Goal: Information Seeking & Learning: Find specific fact

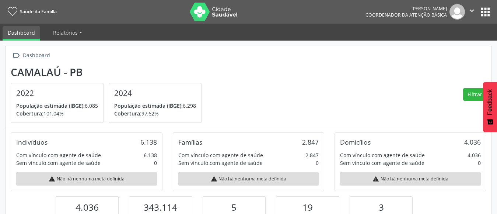
scroll to position [122, 162]
click at [483, 14] on button "apps" at bounding box center [485, 12] width 13 height 13
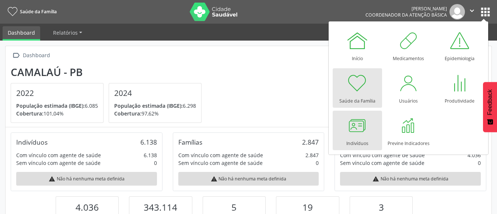
click at [361, 134] on div at bounding box center [357, 125] width 22 height 22
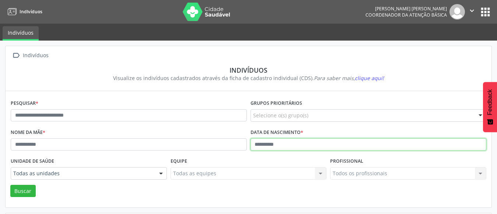
click at [256, 144] on input "text" at bounding box center [368, 144] width 236 height 13
type input "**********"
click at [10, 185] on button "Buscar" at bounding box center [22, 191] width 25 height 13
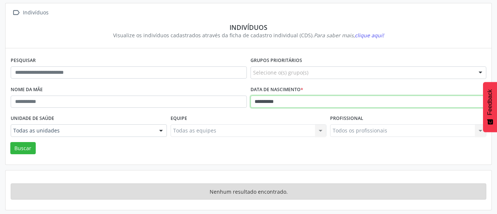
scroll to position [44, 0]
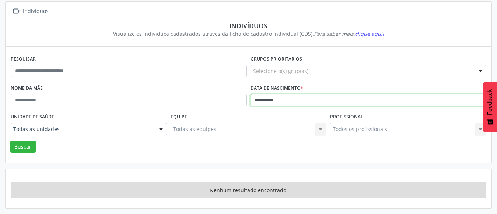
drag, startPoint x: 302, startPoint y: 98, endPoint x: 18, endPoint y: 115, distance: 284.5
click at [18, 115] on form "**********" at bounding box center [249, 102] width 476 height 99
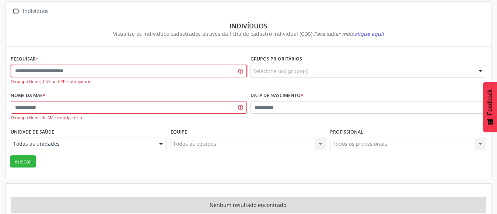
click at [49, 68] on input "text" at bounding box center [129, 71] width 236 height 13
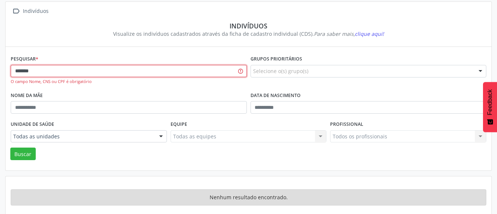
type input "*******"
click at [10, 147] on button "Buscar" at bounding box center [22, 153] width 25 height 13
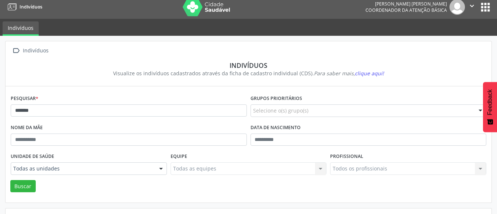
scroll to position [0, 0]
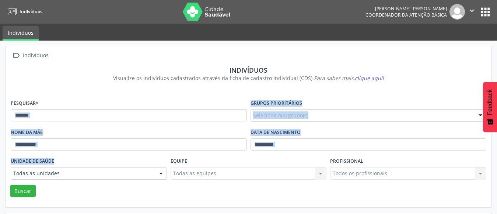
drag, startPoint x: 197, startPoint y: 101, endPoint x: 0, endPoint y: 175, distance: 211.0
click at [62, 116] on input "*******" at bounding box center [129, 115] width 236 height 13
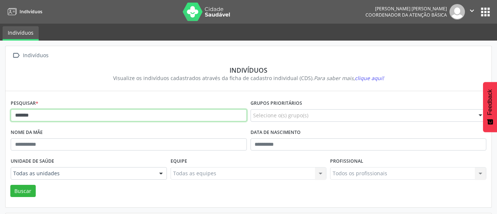
drag, startPoint x: 62, startPoint y: 116, endPoint x: 0, endPoint y: 130, distance: 63.7
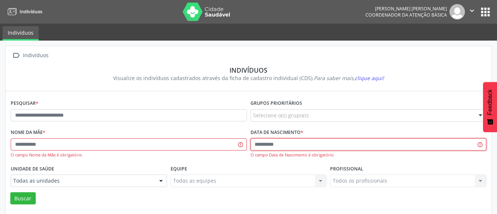
click at [255, 143] on input "text" at bounding box center [368, 144] width 236 height 13
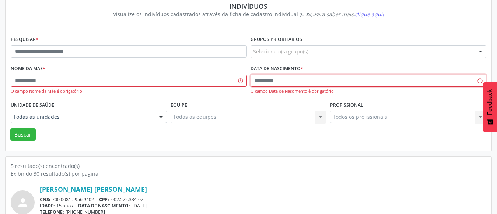
scroll to position [37, 0]
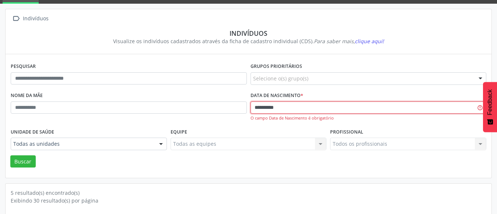
click at [10, 155] on button "Buscar" at bounding box center [22, 161] width 25 height 13
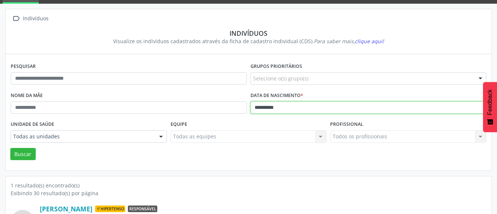
scroll to position [87, 0]
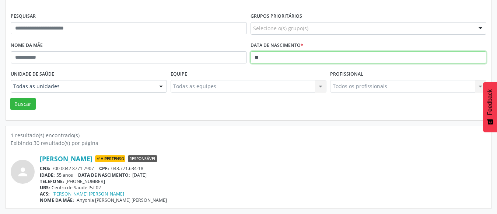
type input "*"
click at [10, 98] on button "Buscar" at bounding box center [22, 104] width 25 height 13
type input "*"
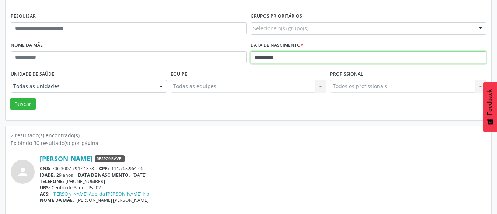
click at [10, 98] on button "Buscar" at bounding box center [22, 104] width 25 height 13
type input "*"
click at [10, 98] on button "Buscar" at bounding box center [22, 104] width 25 height 13
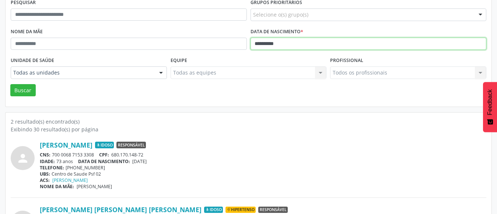
scroll to position [78, 0]
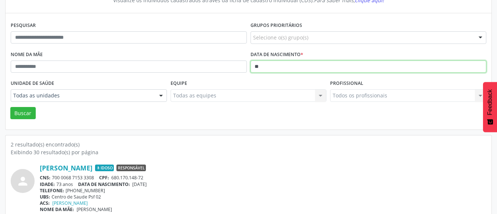
type input "*"
click at [10, 107] on button "Buscar" at bounding box center [22, 113] width 25 height 13
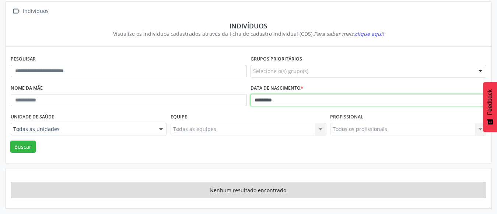
scroll to position [44, 0]
click at [10, 140] on button "Buscar" at bounding box center [22, 146] width 25 height 13
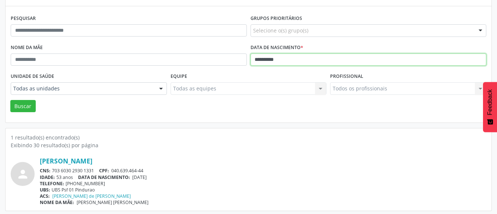
scroll to position [87, 0]
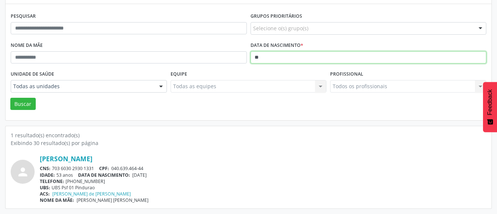
type input "*"
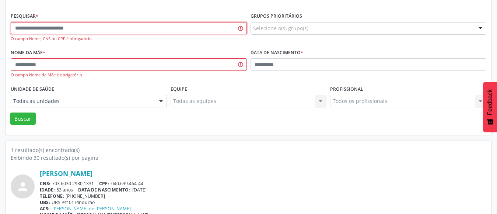
click at [89, 31] on input "text" at bounding box center [129, 28] width 236 height 13
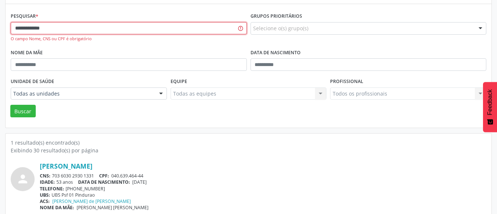
type input "**********"
click at [10, 105] on button "Buscar" at bounding box center [22, 111] width 25 height 13
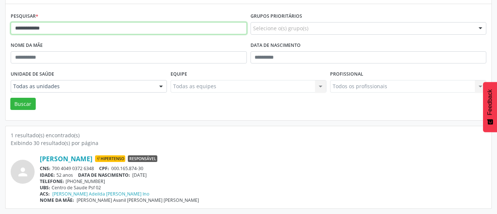
drag, startPoint x: 72, startPoint y: 27, endPoint x: 0, endPoint y: 85, distance: 93.2
click at [0, 85] on div "**********" at bounding box center [248, 84] width 497 height 260
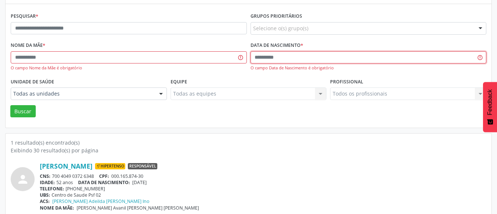
click at [254, 59] on input "text" at bounding box center [368, 57] width 236 height 13
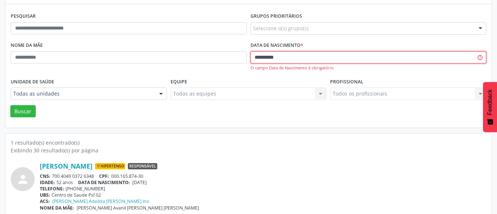
type input "**********"
click at [10, 105] on button "Buscar" at bounding box center [22, 111] width 25 height 13
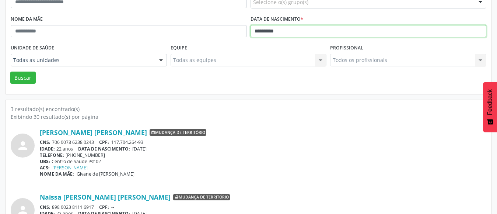
scroll to position [69, 0]
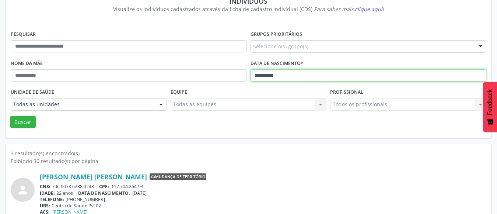
drag, startPoint x: 294, startPoint y: 77, endPoint x: 204, endPoint y: 78, distance: 89.1
click at [204, 78] on div "**********" at bounding box center [248, 72] width 479 height 29
click at [10, 116] on button "Buscar" at bounding box center [22, 122] width 25 height 13
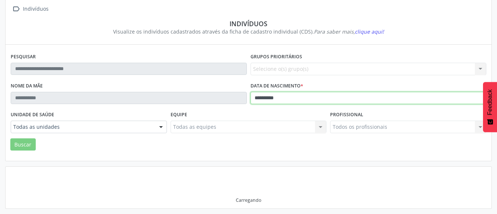
scroll to position [44, 0]
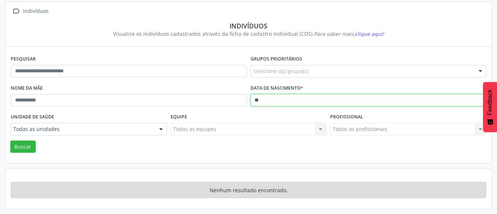
type input "*"
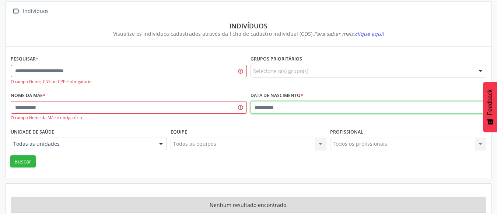
scroll to position [59, 0]
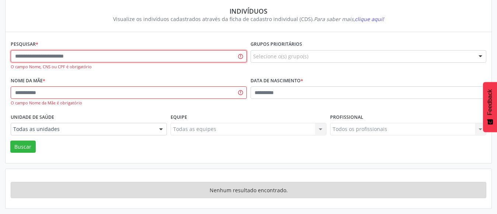
click at [53, 50] on input "text" at bounding box center [129, 56] width 236 height 13
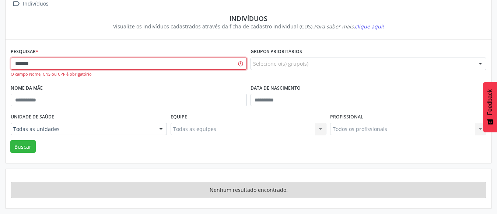
type input "*******"
click at [10, 140] on button "Buscar" at bounding box center [22, 146] width 25 height 13
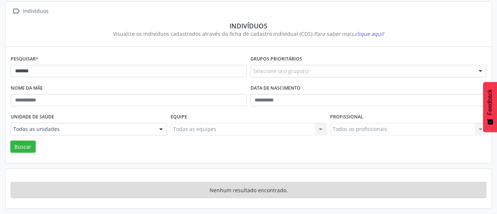
scroll to position [44, 0]
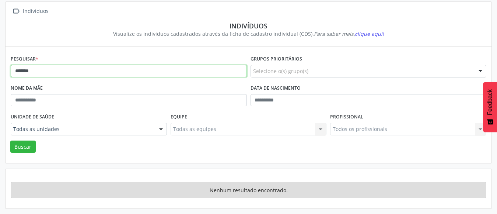
drag, startPoint x: 52, startPoint y: 67, endPoint x: 0, endPoint y: 67, distance: 51.9
click at [0, 67] on div " Indivíduos Indivíduos Visualize os indivíduos cadastrados através da ficha de…" at bounding box center [248, 104] width 497 height 217
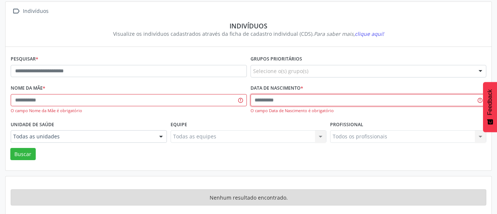
click at [258, 99] on input "text" at bounding box center [368, 100] width 236 height 13
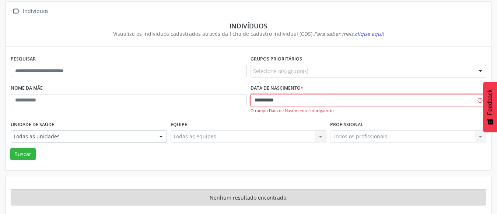
click at [10, 148] on button "Buscar" at bounding box center [22, 154] width 25 height 13
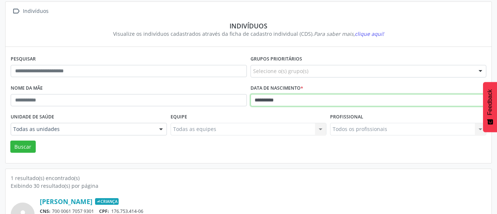
scroll to position [87, 0]
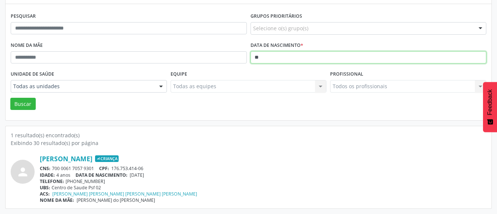
type input "*"
click at [10, 98] on button "Buscar" at bounding box center [22, 104] width 25 height 13
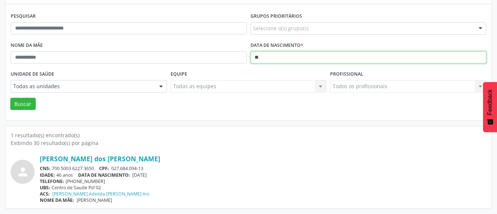
type input "*"
click at [10, 98] on button "Buscar" at bounding box center [22, 104] width 25 height 13
type input "*"
click at [10, 98] on button "Buscar" at bounding box center [22, 104] width 25 height 13
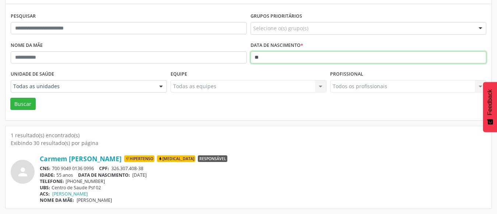
type input "*"
click at [10, 98] on button "Buscar" at bounding box center [22, 104] width 25 height 13
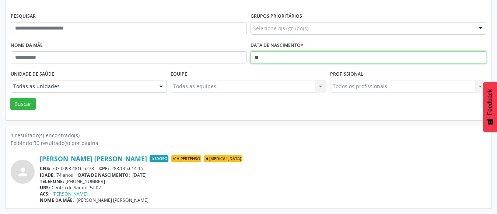
type input "*"
click at [10, 98] on button "Buscar" at bounding box center [22, 104] width 25 height 13
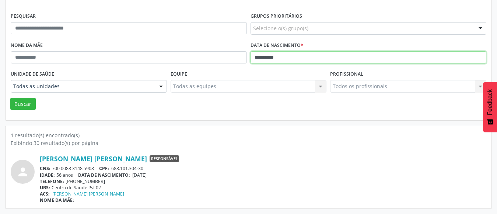
click at [10, 98] on button "Buscar" at bounding box center [22, 104] width 25 height 13
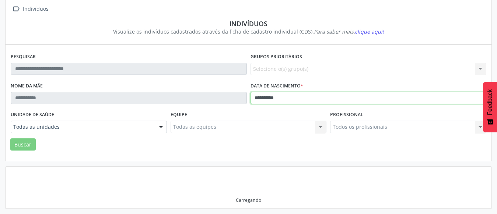
scroll to position [44, 0]
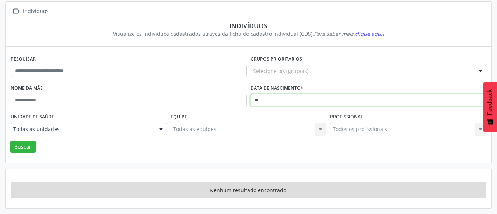
type input "*"
click at [10, 140] on button "Buscar" at bounding box center [22, 146] width 25 height 13
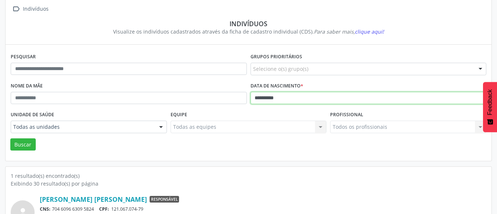
scroll to position [87, 0]
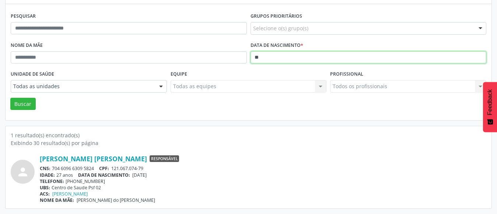
type input "*"
click at [10, 98] on button "Buscar" at bounding box center [22, 104] width 25 height 13
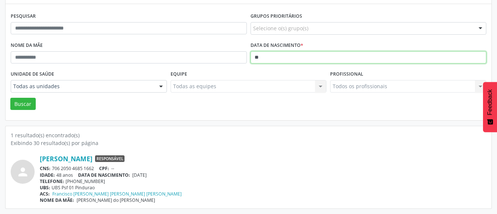
type input "*"
click at [10, 98] on button "Buscar" at bounding box center [22, 104] width 25 height 13
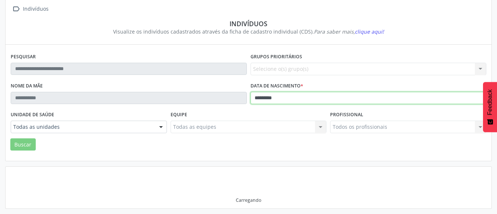
scroll to position [44, 0]
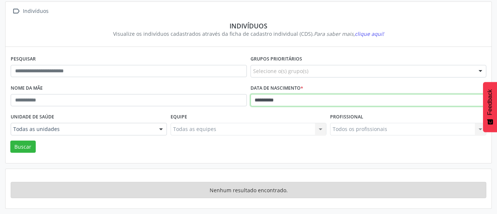
click at [10, 140] on button "Buscar" at bounding box center [22, 146] width 25 height 13
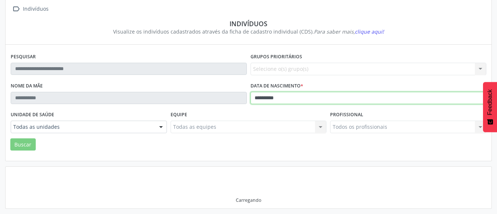
scroll to position [87, 0]
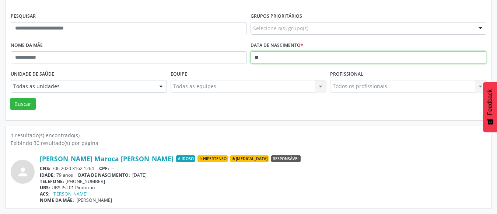
type input "*"
click at [10, 98] on button "Buscar" at bounding box center [22, 104] width 25 height 13
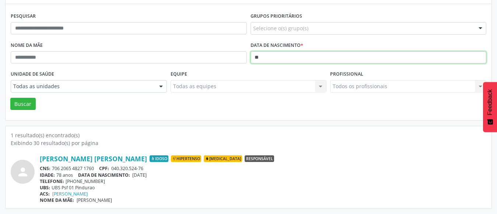
type input "*"
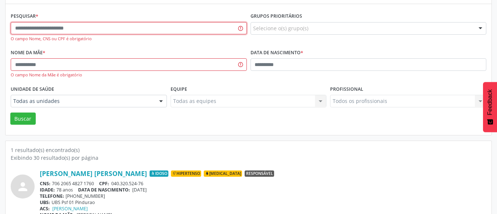
click at [108, 28] on input "text" at bounding box center [129, 28] width 236 height 13
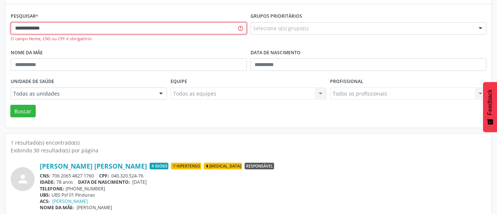
click at [10, 105] on button "Buscar" at bounding box center [22, 111] width 25 height 13
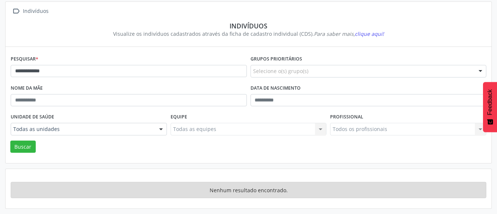
scroll to position [44, 0]
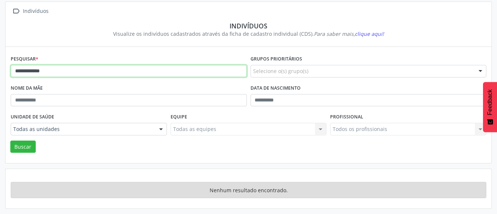
click at [84, 65] on input "**********" at bounding box center [129, 71] width 236 height 13
type input "**********"
click at [10, 140] on button "Buscar" at bounding box center [22, 146] width 25 height 13
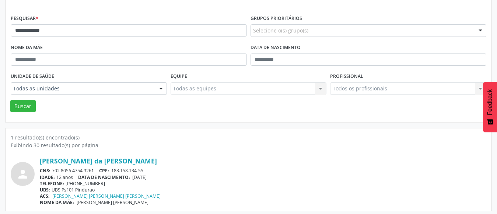
scroll to position [87, 0]
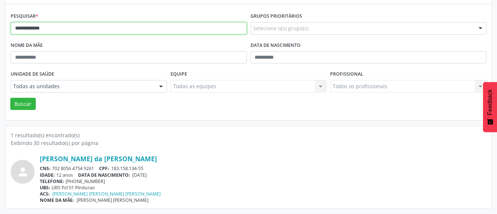
drag, startPoint x: 69, startPoint y: 28, endPoint x: 0, endPoint y: 48, distance: 71.6
click at [0, 48] on div "**********" at bounding box center [248, 84] width 497 height 260
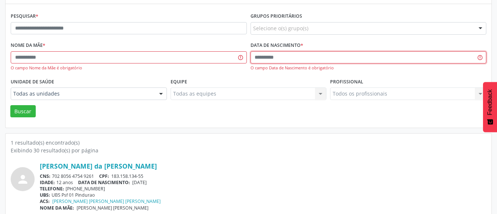
click at [256, 56] on input "text" at bounding box center [368, 57] width 236 height 13
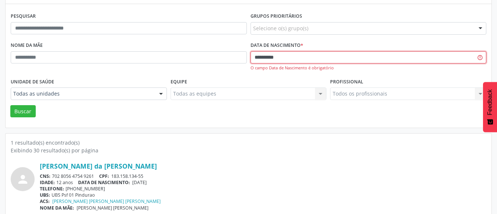
click at [10, 105] on button "Buscar" at bounding box center [22, 111] width 25 height 13
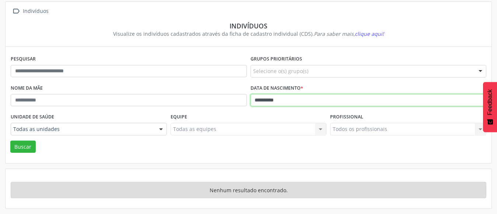
scroll to position [44, 0]
type input "*"
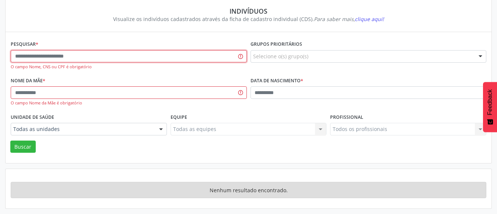
click at [154, 60] on input "text" at bounding box center [129, 56] width 236 height 13
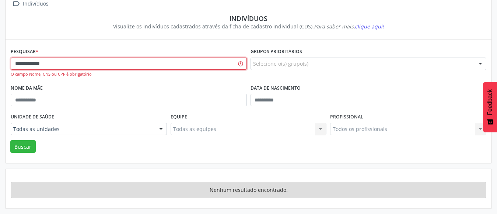
type input "**********"
click at [10, 140] on button "Buscar" at bounding box center [22, 146] width 25 height 13
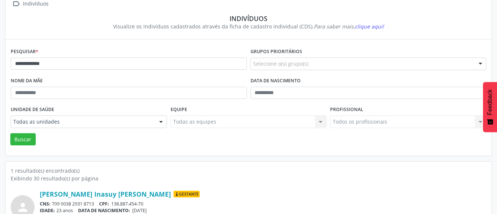
scroll to position [87, 0]
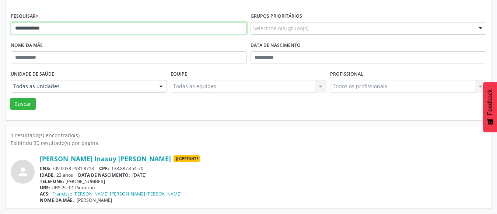
drag, startPoint x: 141, startPoint y: 29, endPoint x: 0, endPoint y: 47, distance: 141.9
click at [0, 47] on div "**********" at bounding box center [248, 84] width 497 height 260
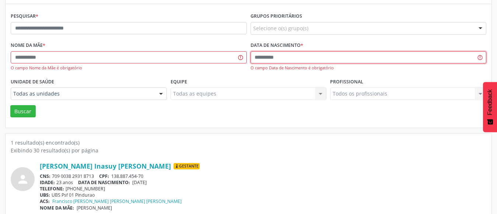
click at [293, 59] on input "text" at bounding box center [368, 57] width 236 height 13
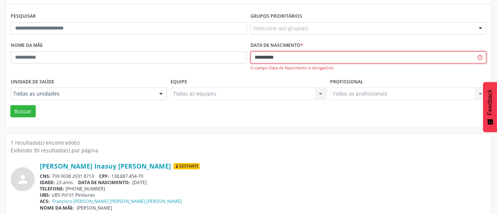
type input "**********"
click at [10, 105] on button "Buscar" at bounding box center [22, 111] width 25 height 13
